Goal: Task Accomplishment & Management: Manage account settings

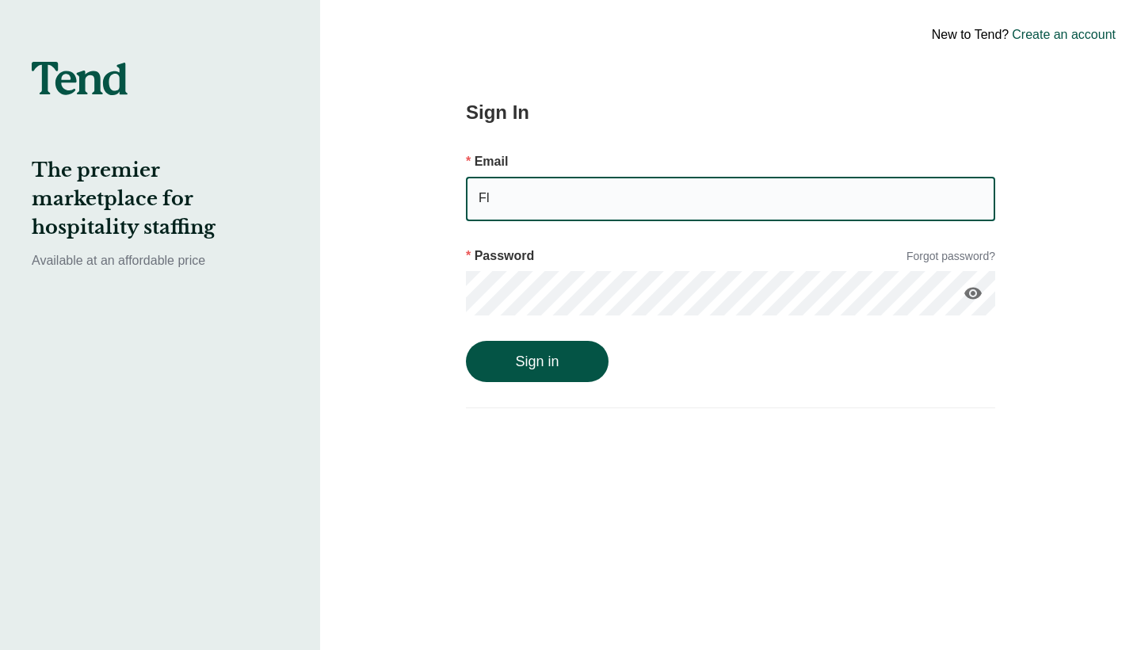
type input "F"
type input "[EMAIL_ADDRESS][DOMAIN_NAME]"
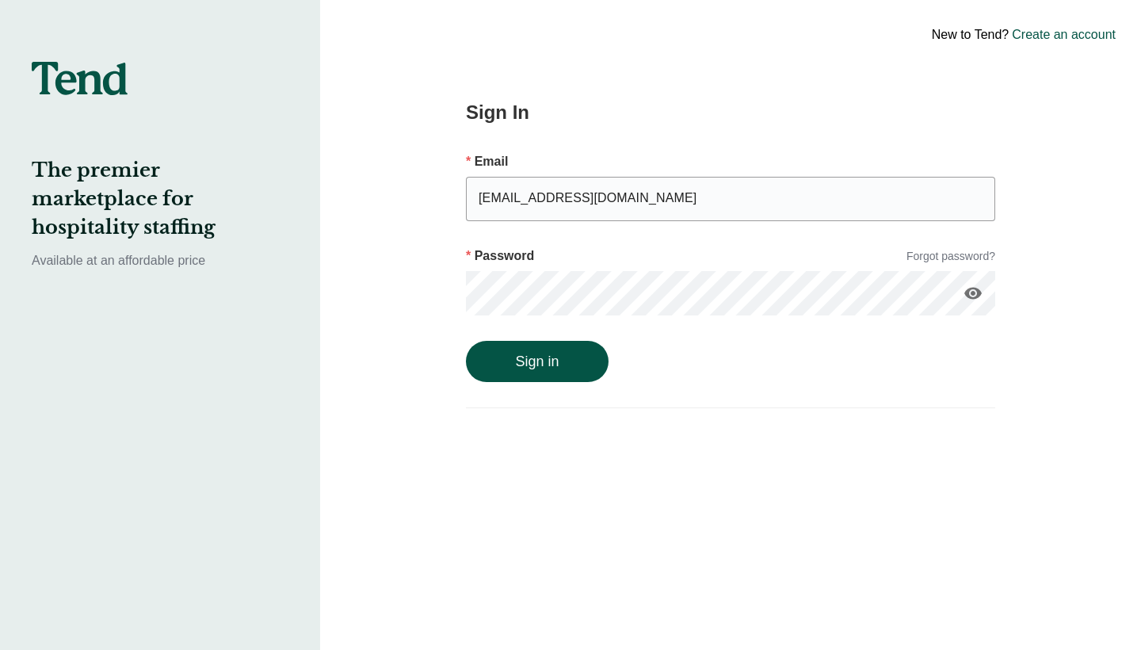
click at [537, 361] on button "Sign in" at bounding box center [537, 361] width 143 height 41
click at [972, 292] on icon "visibility" at bounding box center [972, 293] width 19 height 19
click at [537, 378] on button "Sign in" at bounding box center [537, 377] width 143 height 41
click at [378, 274] on div "New to Tend? Create an account Sign In Email [EMAIL_ADDRESS][DOMAIN_NAME] Passw…" at bounding box center [730, 325] width 821 height 650
click at [522, 388] on button "Sign in" at bounding box center [537, 377] width 143 height 41
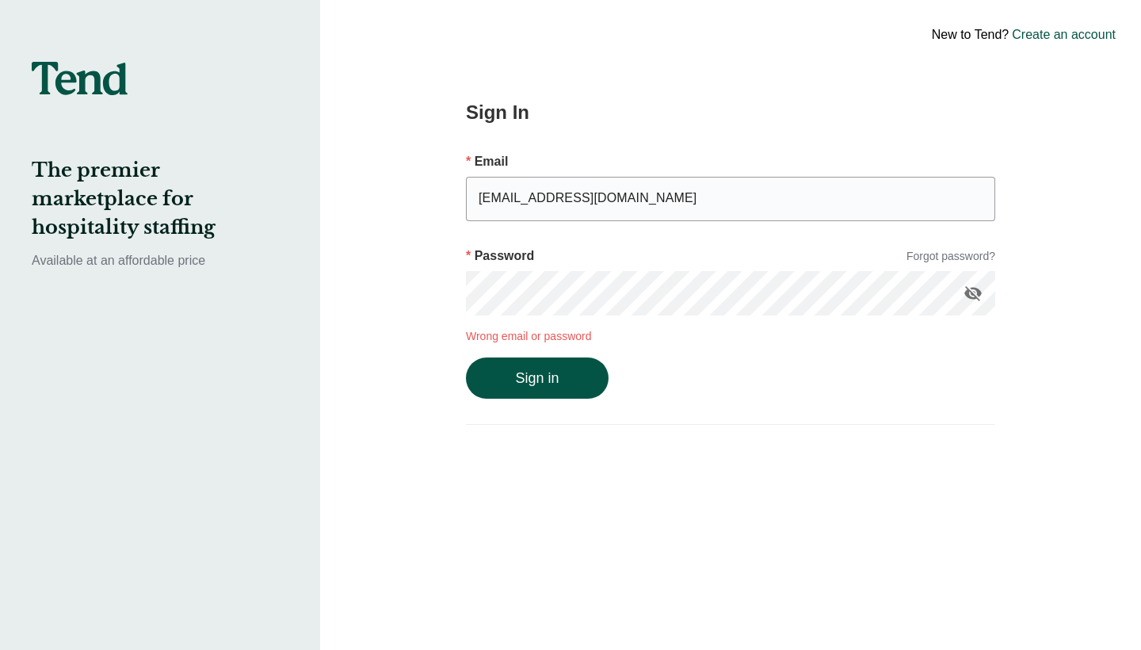
click at [445, 302] on div "Sign In Email [EMAIL_ADDRESS][DOMAIN_NAME] Password Forgot password? visibility…" at bounding box center [731, 325] width 650 height 650
click at [537, 378] on button "Sign in" at bounding box center [537, 377] width 143 height 41
